Goal: Use online tool/utility: Utilize a website feature to perform a specific function

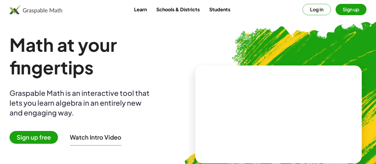
scroll to position [48, 0]
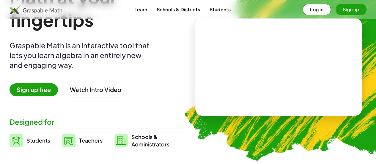
click at [302, 10] on button "Log in" at bounding box center [316, 9] width 28 height 11
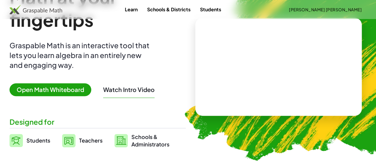
click at [91, 88] on span "Open Math Whiteboard" at bounding box center [51, 89] width 82 height 13
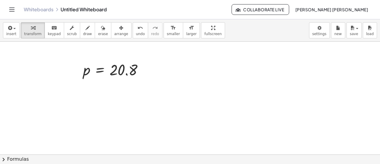
scroll to position [83, 0]
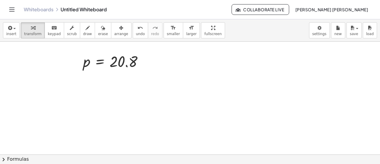
click at [49, 102] on div at bounding box center [190, 90] width 380 height 265
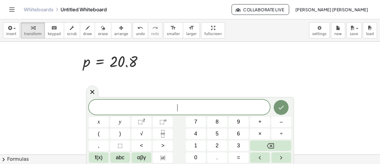
click at [86, 116] on div "​ x y ⬚ 2 ⬚ n 7 8 9 + – ( ) √ 4 5 6 × ÷ , ⬚ < > 1 2 3 f(x) abc αβγ | a | 0 . =" at bounding box center [190, 130] width 208 height 67
click at [93, 103] on span "​" at bounding box center [179, 107] width 181 height 8
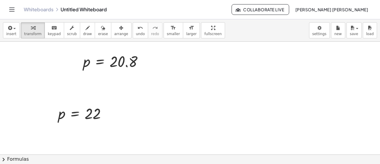
click at [58, 145] on div at bounding box center [190, 90] width 380 height 265
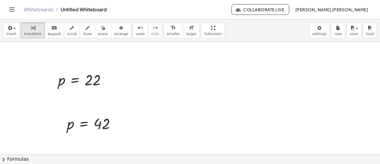
scroll to position [151, 0]
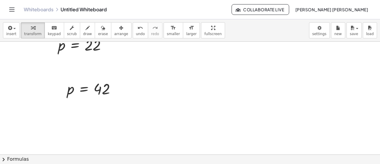
click at [65, 130] on div at bounding box center [190, 59] width 380 height 339
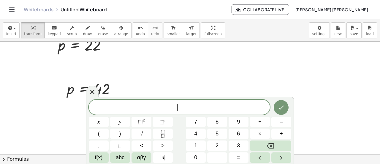
click at [64, 130] on div at bounding box center [190, 59] width 380 height 339
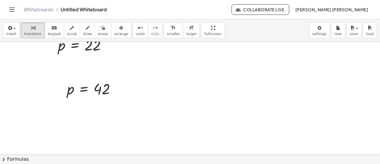
click at [64, 130] on div at bounding box center [190, 59] width 380 height 339
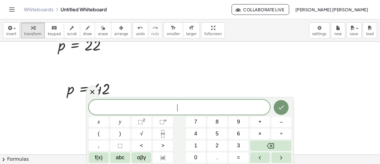
click at [135, 107] on span "​" at bounding box center [179, 107] width 181 height 8
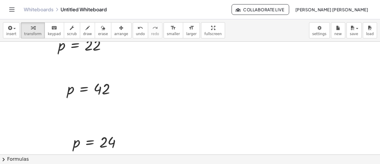
click at [364, 88] on div at bounding box center [190, 59] width 380 height 339
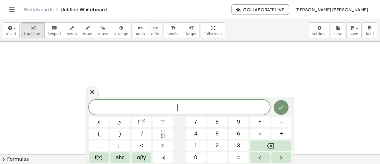
scroll to position [438, 0]
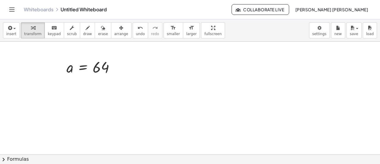
click at [124, 116] on div at bounding box center [104, 114] width 68 height 20
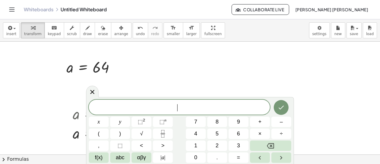
click at [88, 98] on div "​ x y ⬚ 2 ⬚ n 7 8 9 + – ( ) √ 4 5 6 × ÷ , ⬚ < > 1 2 3 f(x) abc αβγ | a | 0 . =" at bounding box center [190, 130] width 208 height 67
click at [90, 95] on div at bounding box center [92, 91] width 12 height 12
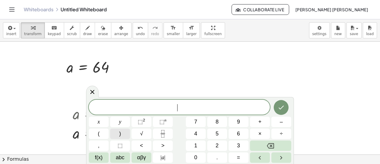
click at [120, 134] on span ")" at bounding box center [120, 134] width 2 height 8
click at [95, 93] on icon at bounding box center [92, 90] width 7 height 7
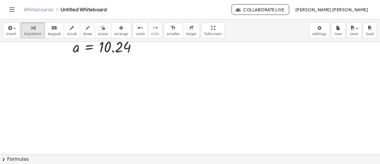
scroll to position [519, 0]
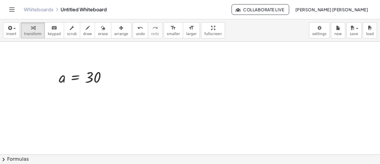
scroll to position [613, 0]
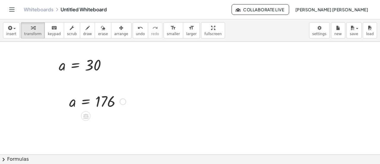
scroll to position [625, 0]
click at [130, 143] on div at bounding box center [119, 144] width 87 height 20
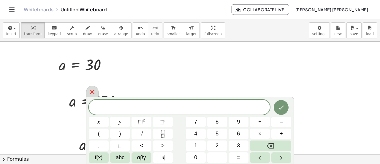
click at [95, 93] on icon at bounding box center [92, 91] width 7 height 7
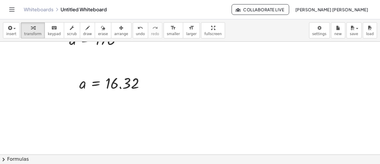
scroll to position [667, 0]
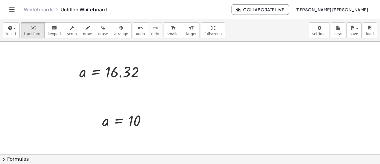
scroll to position [715, 0]
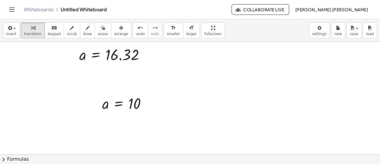
drag, startPoint x: 291, startPoint y: 87, endPoint x: 336, endPoint y: 25, distance: 76.8
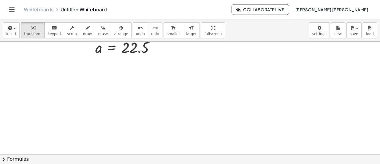
scroll to position [809, 0]
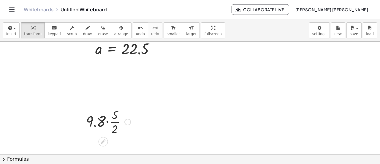
click at [108, 128] on div at bounding box center [108, 121] width 50 height 30
click at [108, 116] on div at bounding box center [108, 121] width 45 height 30
click at [105, 121] on div at bounding box center [108, 121] width 33 height 30
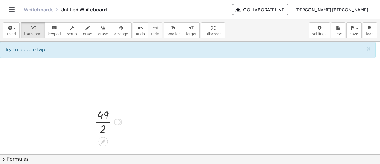
click at [106, 123] on div at bounding box center [108, 121] width 33 height 30
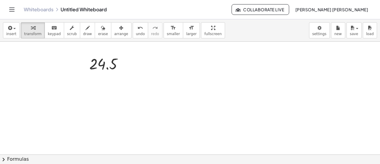
scroll to position [880, 0]
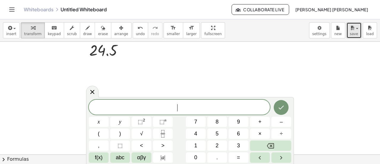
click at [350, 33] on button "save" at bounding box center [354, 30] width 15 height 16
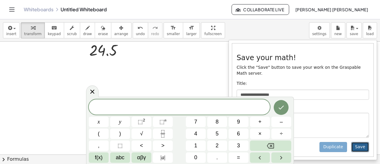
click at [358, 143] on button "Save" at bounding box center [360, 147] width 18 height 10
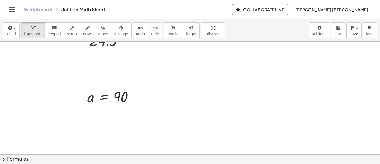
scroll to position [904, 0]
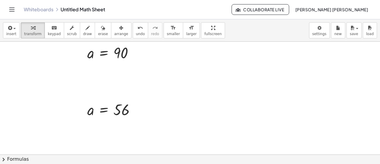
scroll to position [952, 0]
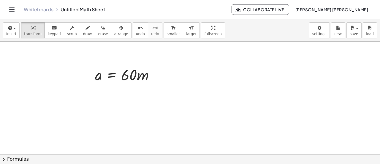
scroll to position [1077, 0]
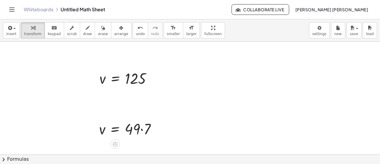
scroll to position [1113, 0]
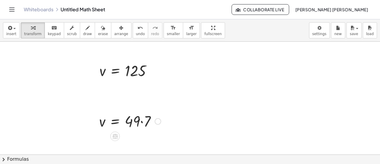
click at [142, 122] on div at bounding box center [130, 120] width 68 height 20
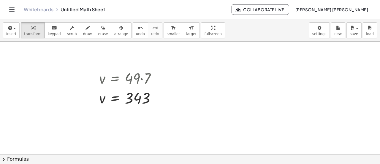
scroll to position [1166, 0]
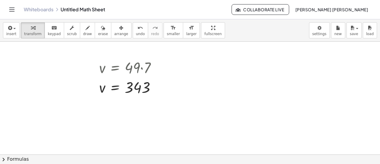
click at [155, 154] on div at bounding box center [148, 149] width 67 height 20
click at [160, 144] on div at bounding box center [148, 149] width 67 height 20
click at [159, 147] on div at bounding box center [147, 149] width 64 height 20
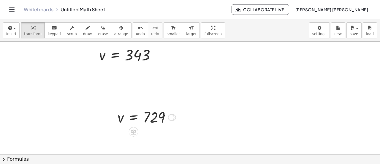
scroll to position [1214, 0]
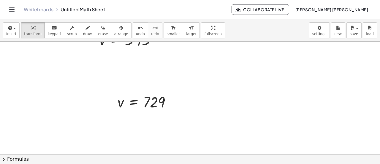
click at [169, 140] on div at bounding box center [152, 139] width 74 height 20
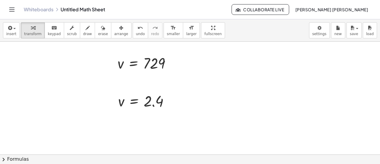
scroll to position [1267, 0]
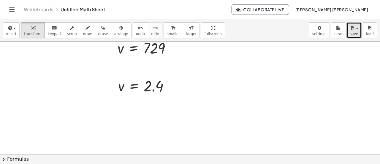
click at [356, 38] on button "save" at bounding box center [354, 30] width 15 height 16
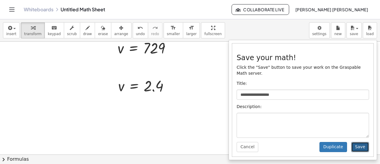
click at [357, 142] on button "Save" at bounding box center [360, 147] width 18 height 10
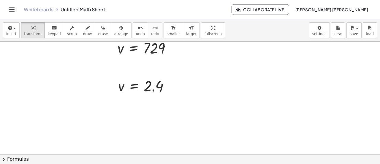
click at [149, 145] on div at bounding box center [151, 138] width 48 height 20
click at [151, 141] on div at bounding box center [151, 138] width 48 height 20
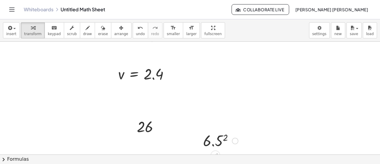
scroll to position [1291, 0]
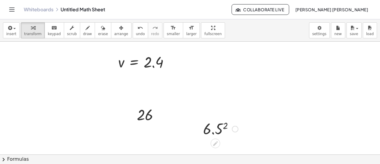
click at [217, 120] on div at bounding box center [220, 129] width 41 height 20
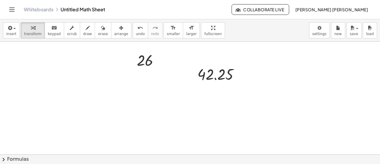
scroll to position [1351, 0]
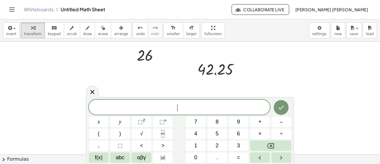
click at [113, 103] on div "​" at bounding box center [179, 107] width 181 height 15
click at [183, 110] on span "1" at bounding box center [183, 107] width 4 height 7
click at [184, 108] on span "1" at bounding box center [183, 107] width 4 height 7
click at [276, 107] on button "Done" at bounding box center [281, 107] width 15 height 15
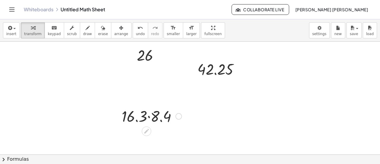
click at [149, 117] on div at bounding box center [152, 115] width 66 height 20
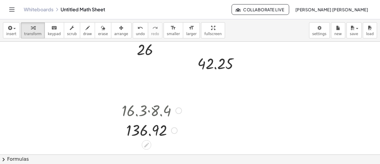
scroll to position [1357, 0]
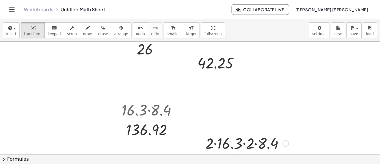
click at [259, 145] on div at bounding box center [247, 142] width 89 height 20
click at [221, 145] on div at bounding box center [247, 142] width 83 height 20
click at [242, 145] on div at bounding box center [247, 142] width 74 height 20
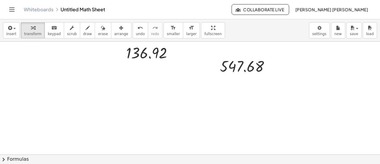
scroll to position [1452, 0]
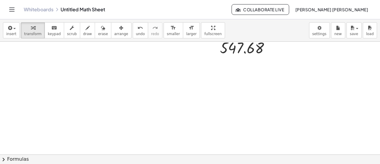
click at [130, 147] on div at bounding box center [135, 147] width 58 height 30
click at [129, 146] on div at bounding box center [134, 147] width 53 height 30
click at [131, 140] on div at bounding box center [134, 147] width 53 height 30
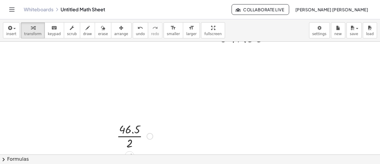
scroll to position [1464, 0]
click at [135, 140] on div at bounding box center [135, 135] width 42 height 30
click at [132, 143] on div at bounding box center [132, 148] width 5 height 11
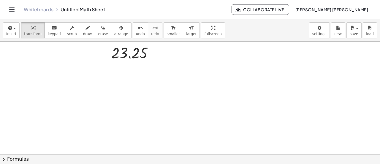
scroll to position [1565, 0]
